Goal: Check status: Check status

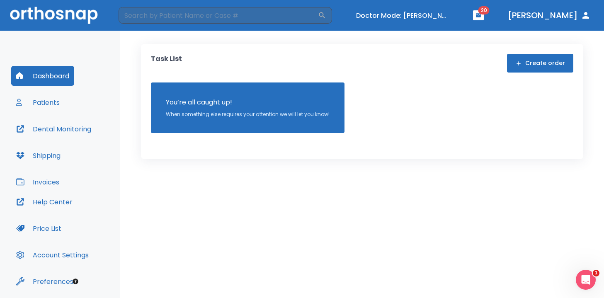
click at [53, 181] on button "Invoices" at bounding box center [37, 182] width 53 height 20
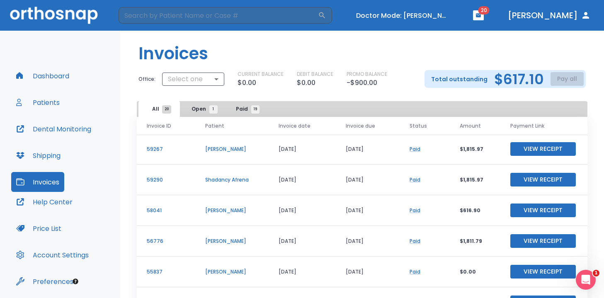
scroll to position [58, 0]
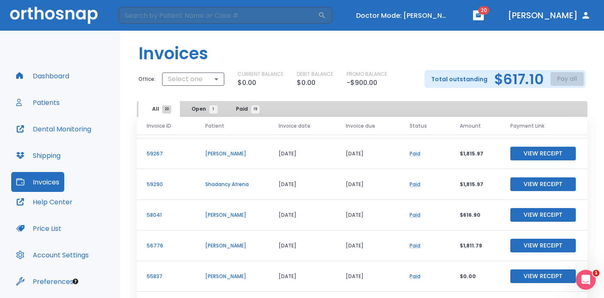
click at [222, 154] on p "[PERSON_NAME]" at bounding box center [232, 153] width 54 height 7
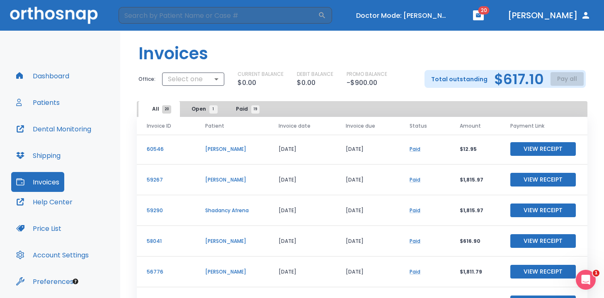
scroll to position [29, 0]
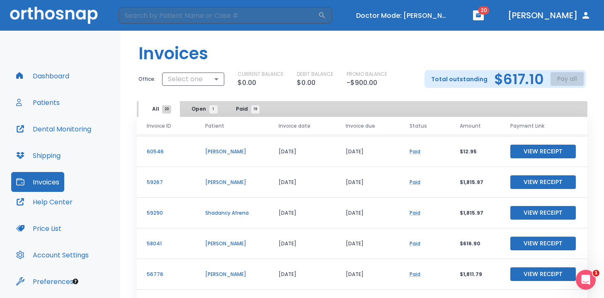
click at [195, 107] on span "Open 1" at bounding box center [202, 108] width 22 height 7
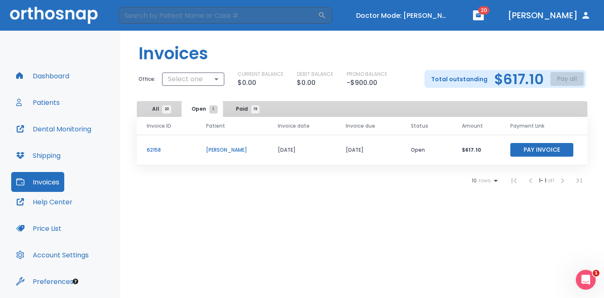
click at [48, 101] on button "Patients" at bounding box center [37, 102] width 53 height 20
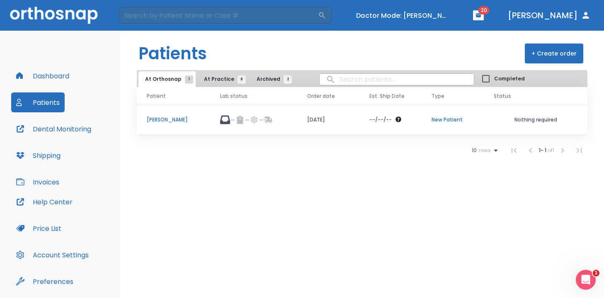
click at [223, 86] on button "At Practice 8" at bounding box center [222, 79] width 51 height 16
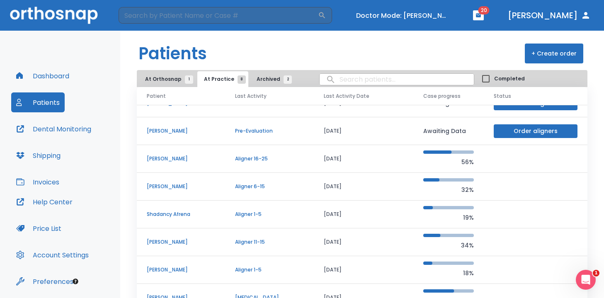
scroll to position [37, 0]
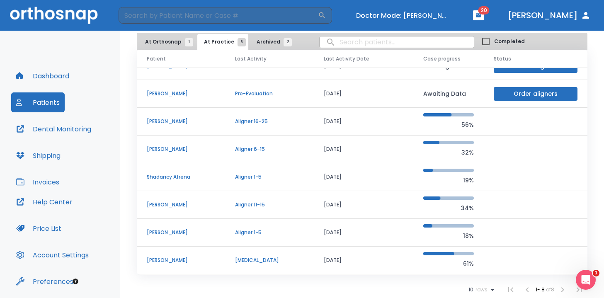
click at [171, 234] on p "[PERSON_NAME]" at bounding box center [181, 232] width 68 height 7
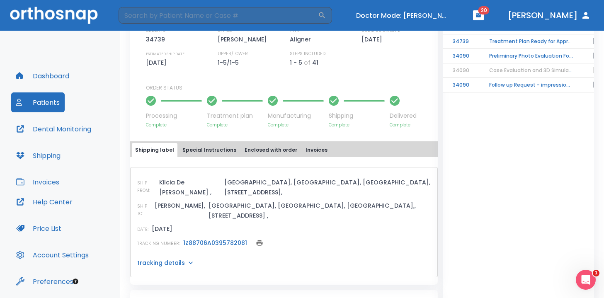
scroll to position [265, 0]
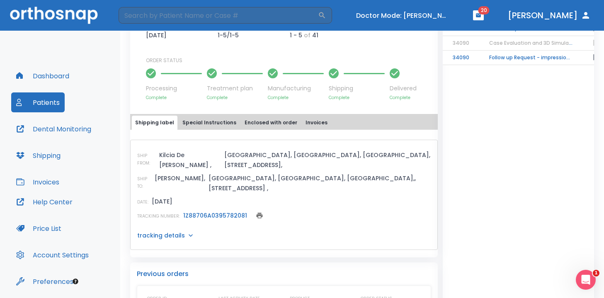
click at [304, 118] on button "Invoices" at bounding box center [316, 123] width 29 height 14
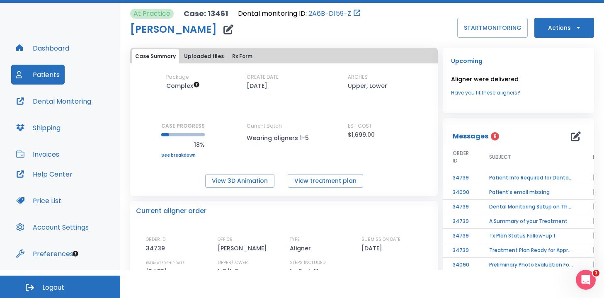
scroll to position [0, 0]
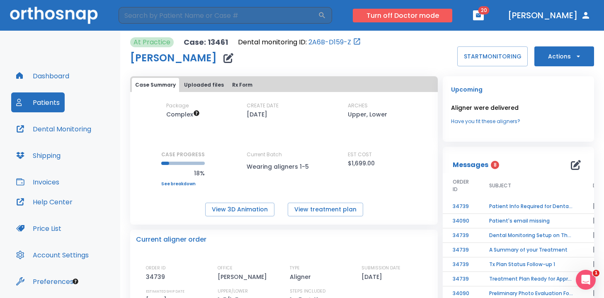
click at [433, 15] on button "Turn off Doctor mode" at bounding box center [402, 16] width 99 height 14
